Goal: Complete application form

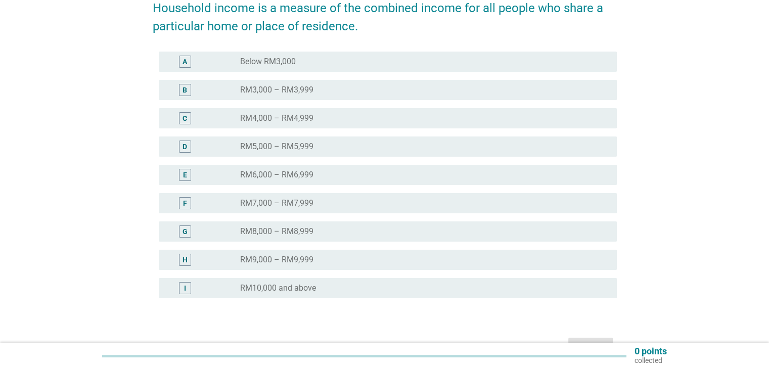
scroll to position [152, 0]
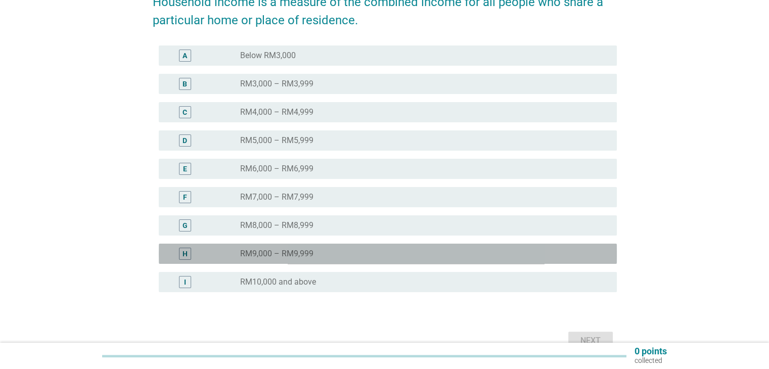
click at [227, 251] on div "H" at bounding box center [204, 254] width 74 height 12
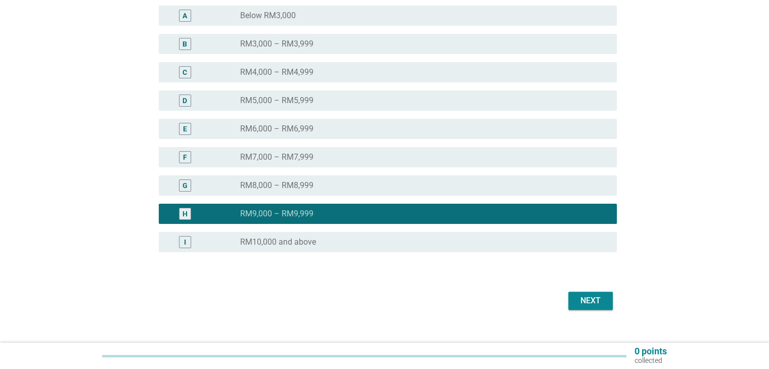
scroll to position [202, 0]
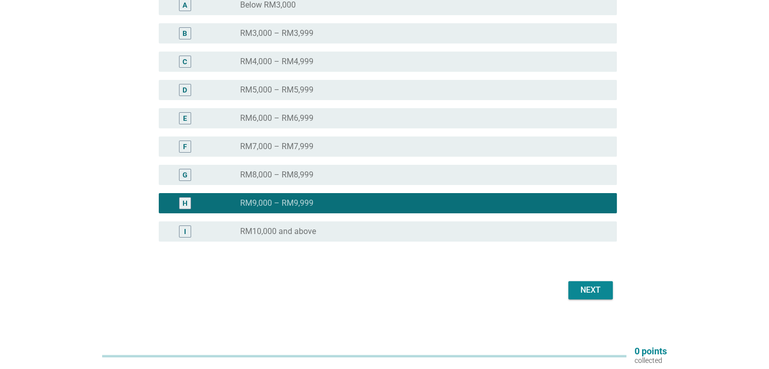
click at [598, 290] on div "Next" at bounding box center [590, 290] width 28 height 12
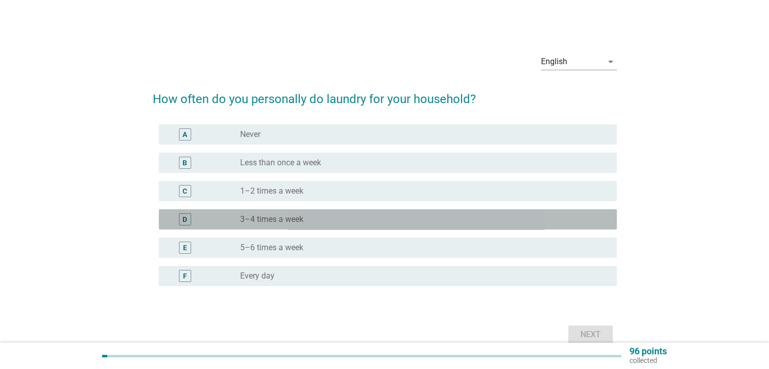
click at [291, 219] on label "3–4 times a week" at bounding box center [271, 219] width 63 height 10
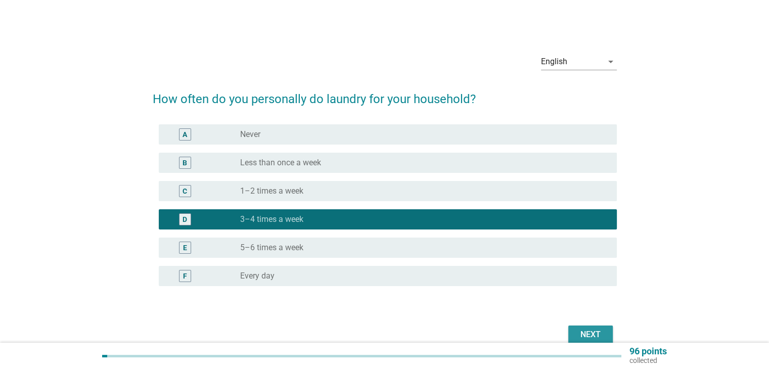
click at [597, 330] on div "Next" at bounding box center [590, 335] width 28 height 12
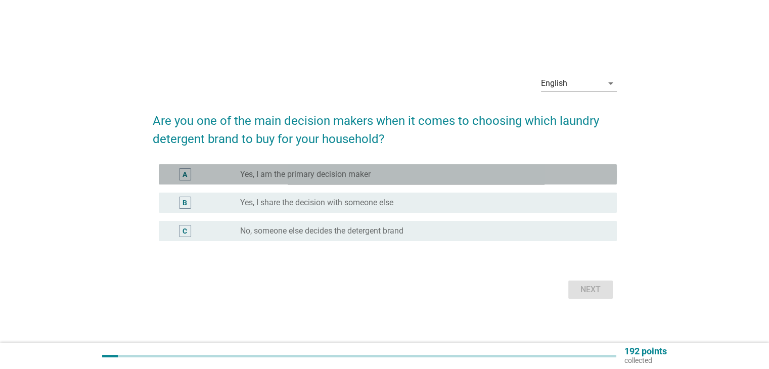
click at [288, 174] on label "Yes, I am the primary decision maker" at bounding box center [305, 174] width 130 height 10
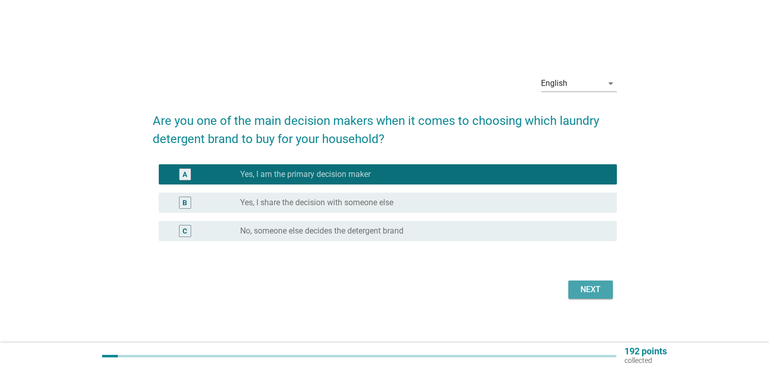
click at [580, 296] on button "Next" at bounding box center [590, 290] width 44 height 18
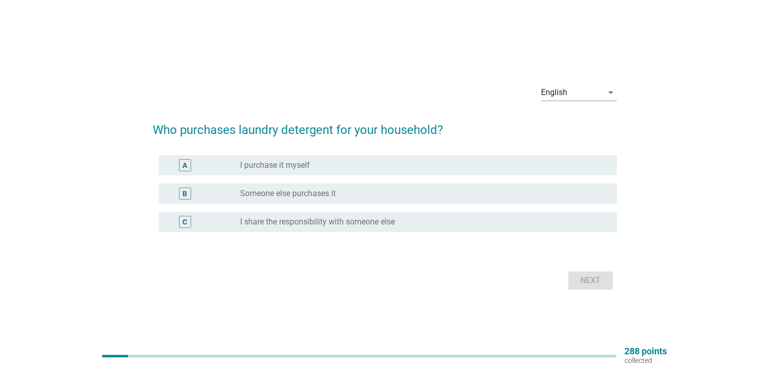
click at [425, 160] on div "radio_button_unchecked I purchase it myself" at bounding box center [420, 165] width 360 height 10
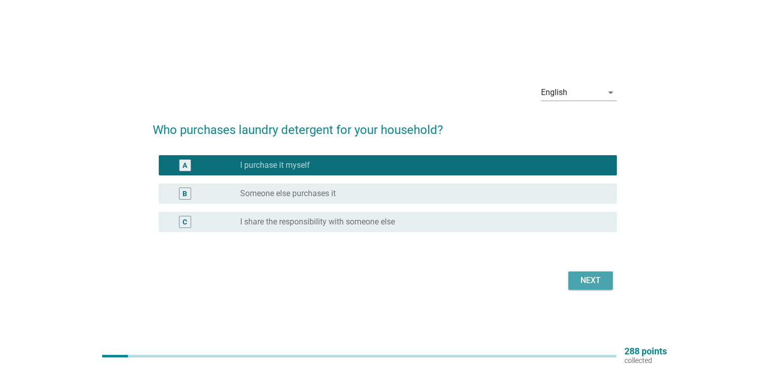
click at [594, 288] on button "Next" at bounding box center [590, 280] width 44 height 18
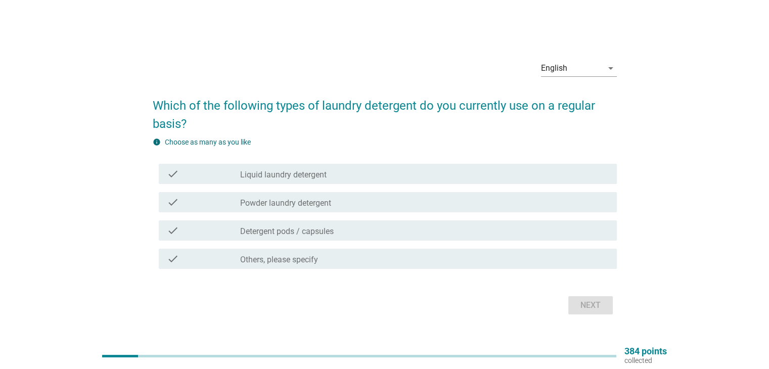
click at [288, 170] on label "Liquid laundry detergent" at bounding box center [283, 175] width 86 height 10
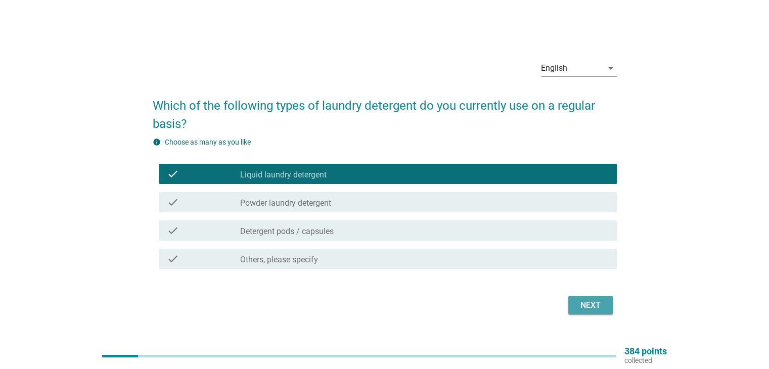
click at [575, 305] on button "Next" at bounding box center [590, 305] width 44 height 18
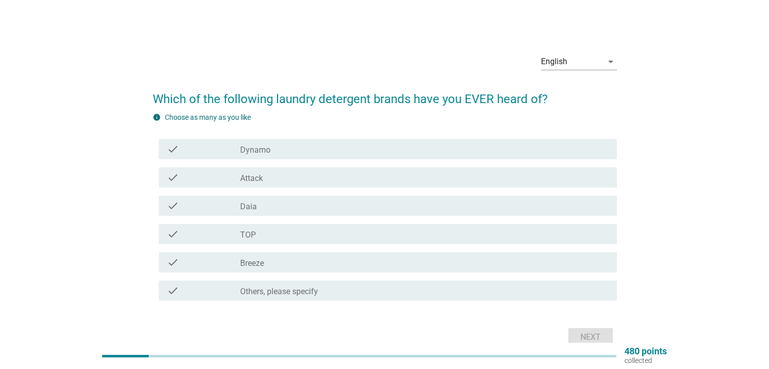
click at [281, 236] on div "check_box_outline_blank TOP" at bounding box center [424, 234] width 368 height 12
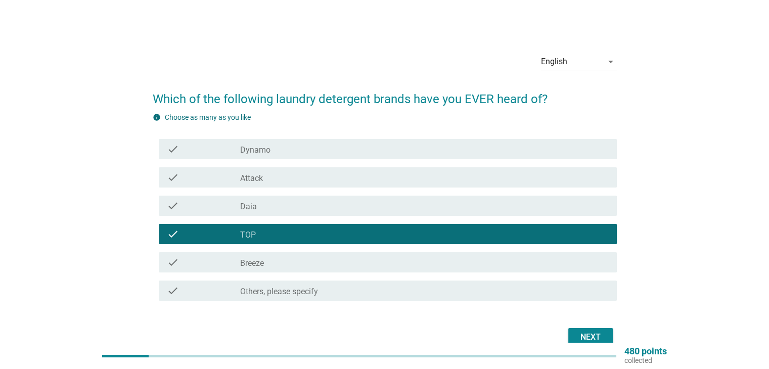
click at [593, 333] on div "Next" at bounding box center [590, 337] width 28 height 12
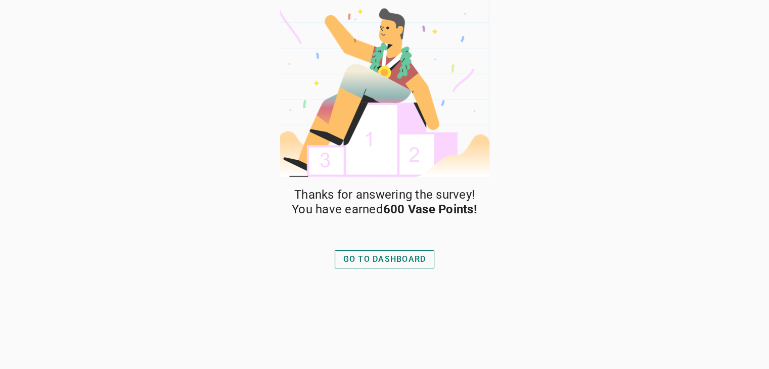
click at [373, 253] on div "GO TO DASHBOARD" at bounding box center [384, 259] width 83 height 12
